Goal: Use online tool/utility: Use online tool/utility

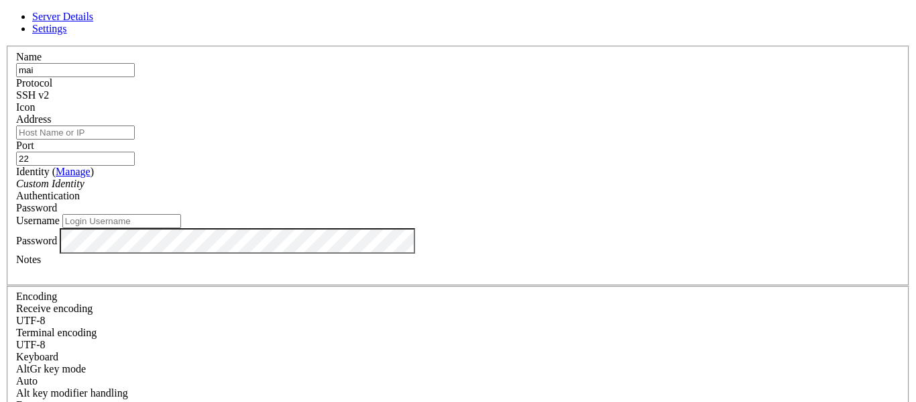
type input "mai"
click at [135, 138] on input "Address" at bounding box center [75, 132] width 119 height 14
paste input "[TECHNICAL_ID]"
type input "[TECHNICAL_ID]"
click at [181, 228] on input "Username" at bounding box center [121, 221] width 119 height 14
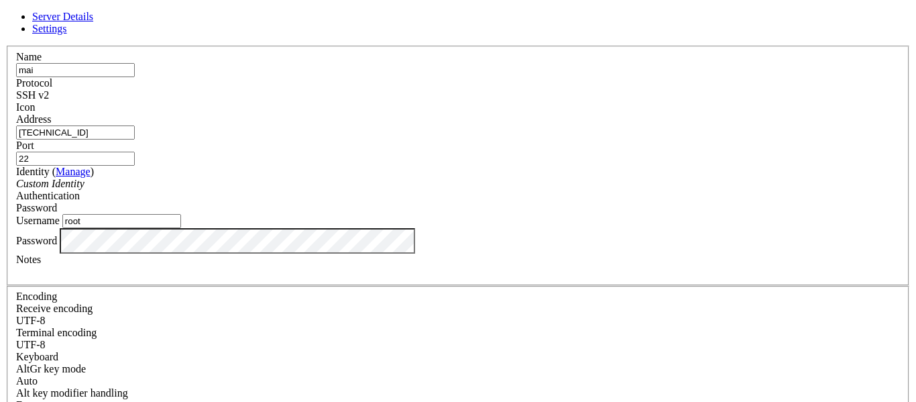
type input "root"
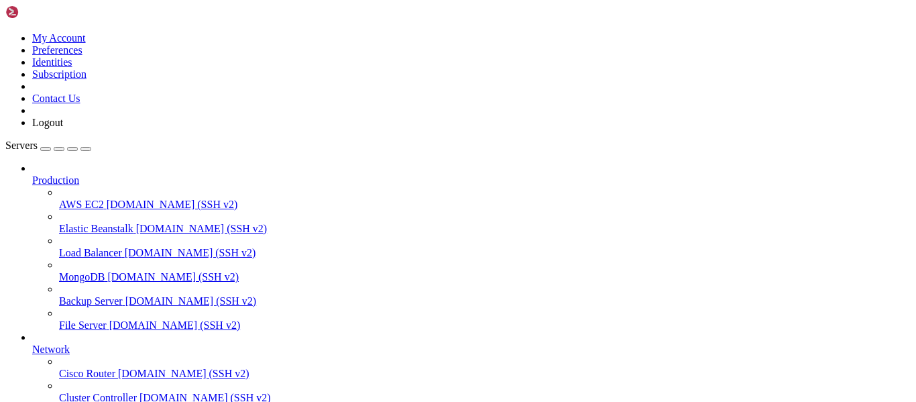
scroll to position [140, 0]
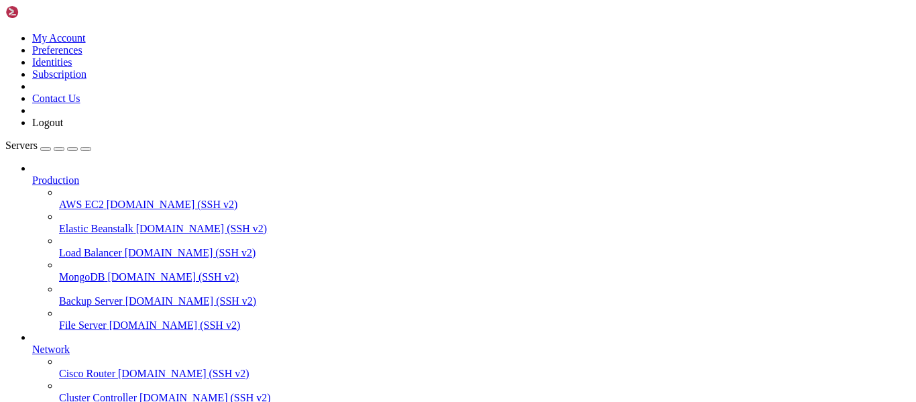
scroll to position [1, 0]
drag, startPoint x: 13, startPoint y: 855, endPoint x: 349, endPoint y: 1051, distance: 388.8
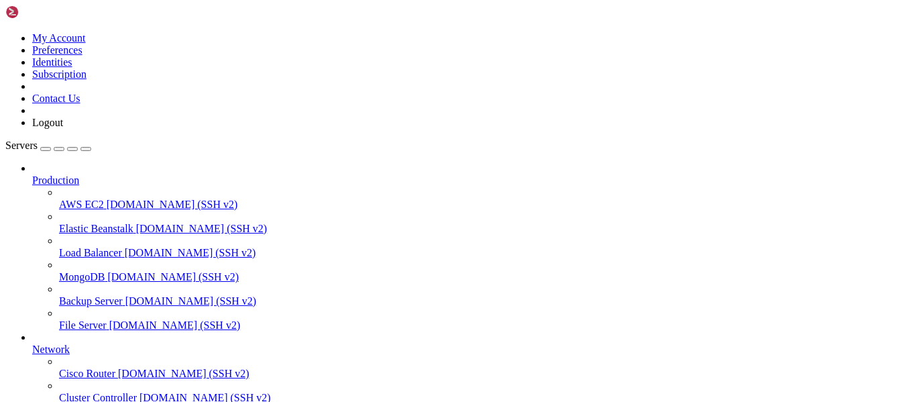
scroll to position [3043, 0]
drag, startPoint x: 10, startPoint y: 771, endPoint x: 227, endPoint y: 856, distance: 232.8
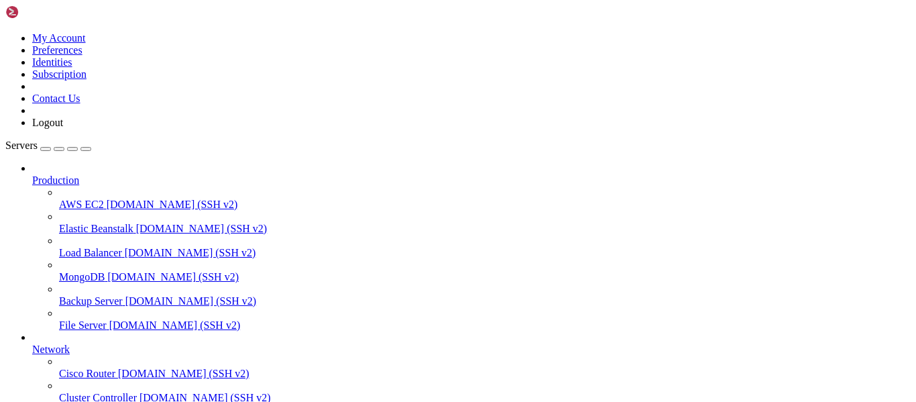
drag, startPoint x: 222, startPoint y: 856, endPoint x: -26, endPoint y: 763, distance: 264.9
drag, startPoint x: 10, startPoint y: 772, endPoint x: 284, endPoint y: 846, distance: 283.7
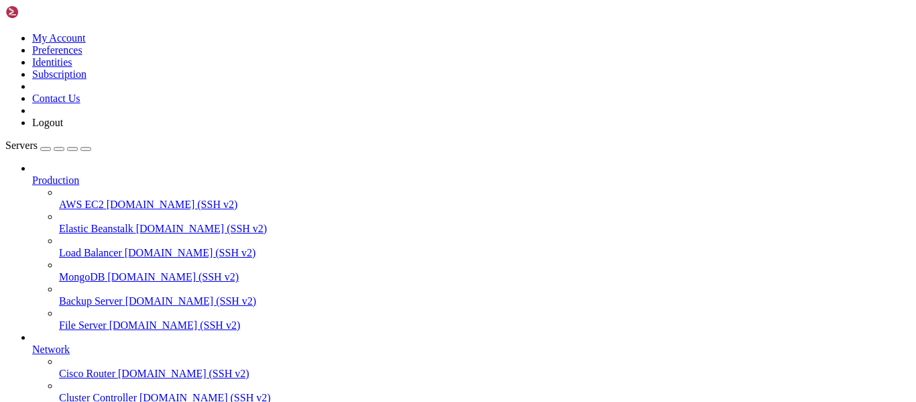
drag, startPoint x: 13, startPoint y: 772, endPoint x: 362, endPoint y: 808, distance: 350.1
drag, startPoint x: 13, startPoint y: 769, endPoint x: 300, endPoint y: 931, distance: 329.5
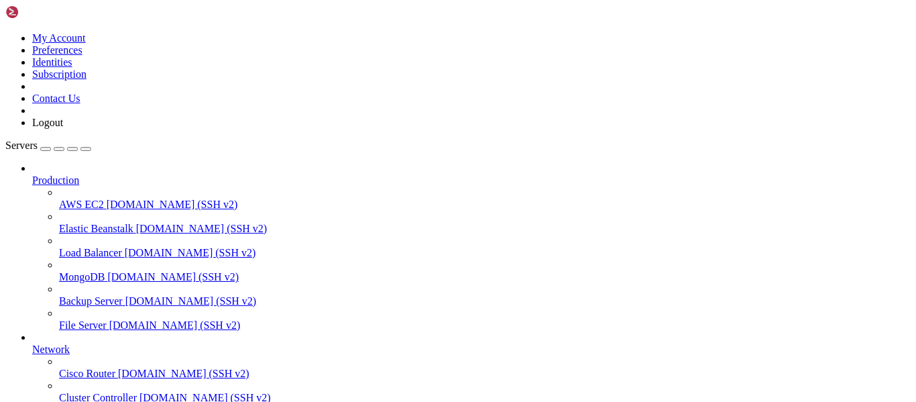
drag, startPoint x: 10, startPoint y: 767, endPoint x: 352, endPoint y: 1000, distance: 412.9
drag, startPoint x: 10, startPoint y: 768, endPoint x: 237, endPoint y: 1016, distance: 335.7
drag, startPoint x: 27, startPoint y: 784, endPoint x: 323, endPoint y: 1015, distance: 375.6
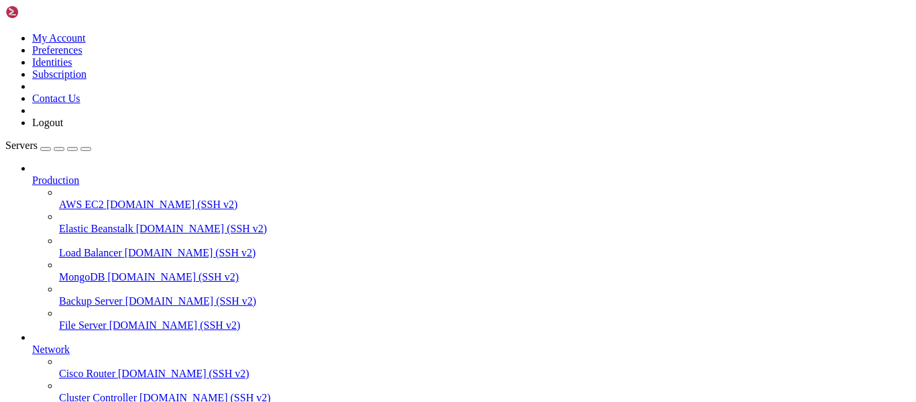
drag, startPoint x: 11, startPoint y: 767, endPoint x: 393, endPoint y: 1002, distance: 448.2
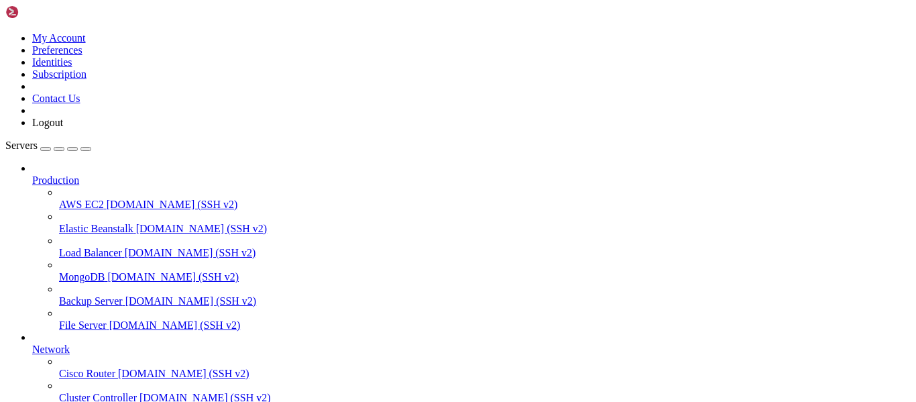
scroll to position [3007, 0]
click at [321, 102] on div at bounding box center [458, 201] width 916 height 402
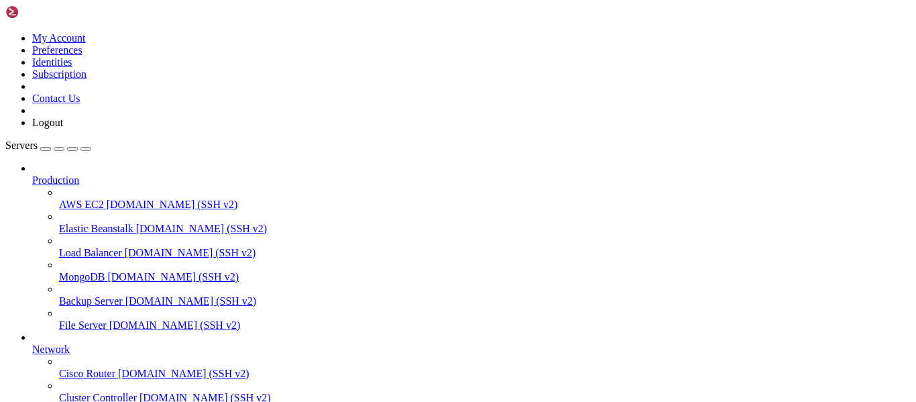
scroll to position [3574, 0]
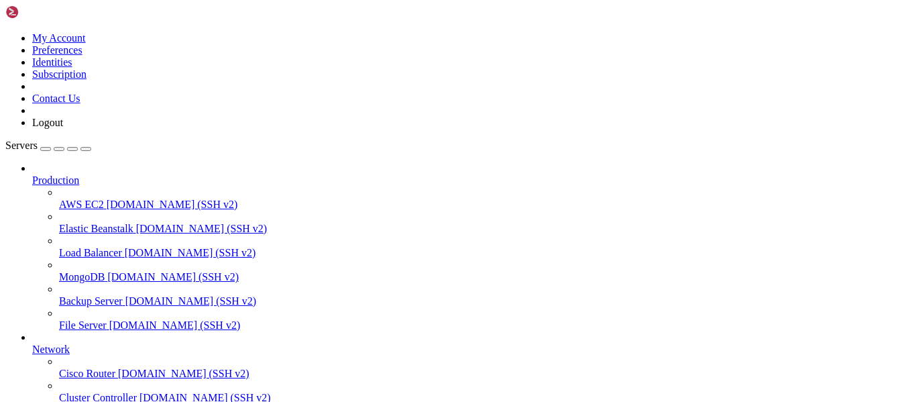
scroll to position [6255, 0]
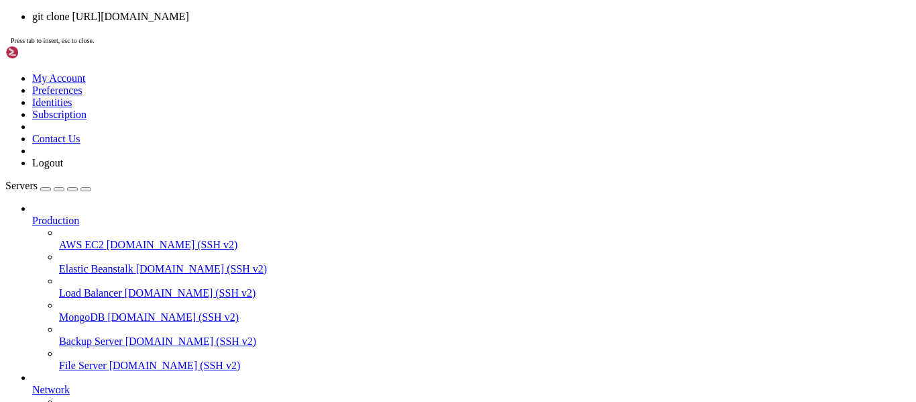
scroll to position [7149, 0]
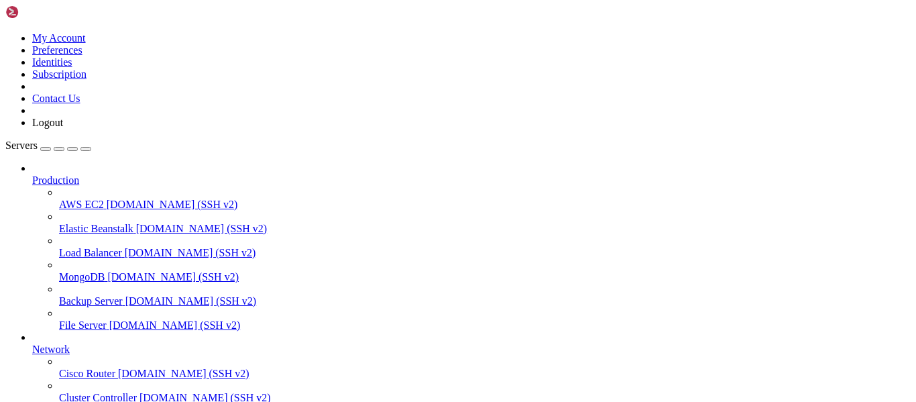
scroll to position [9649, 0]
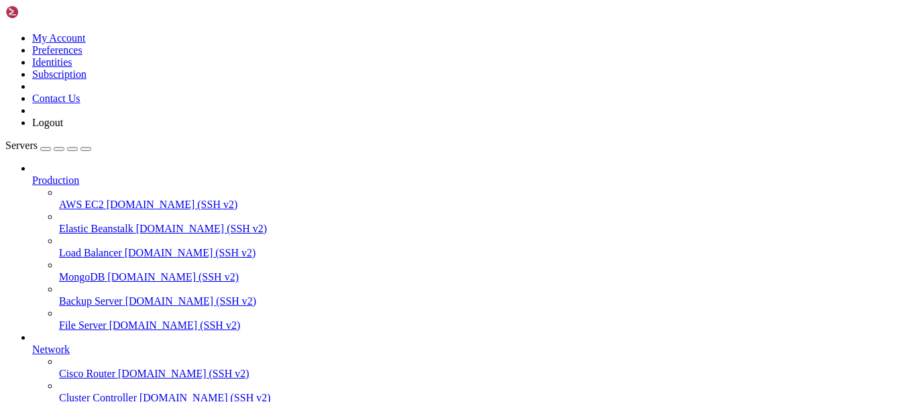
scroll to position [10071, 0]
